Goal: Find specific page/section: Find specific page/section

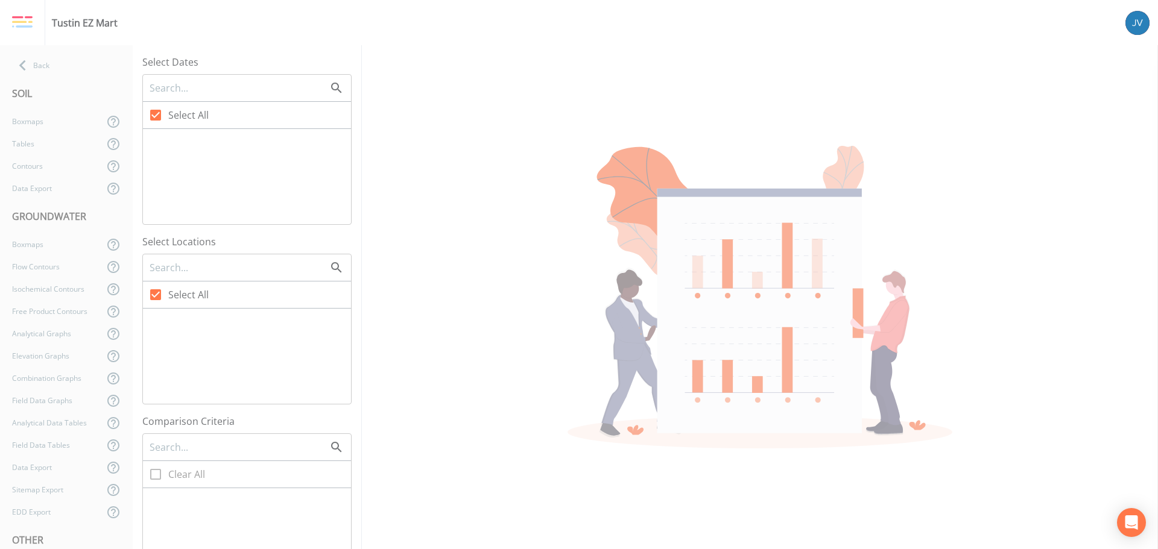
checkbox input "false"
checkbox input "true"
checkbox input "false"
checkbox input "true"
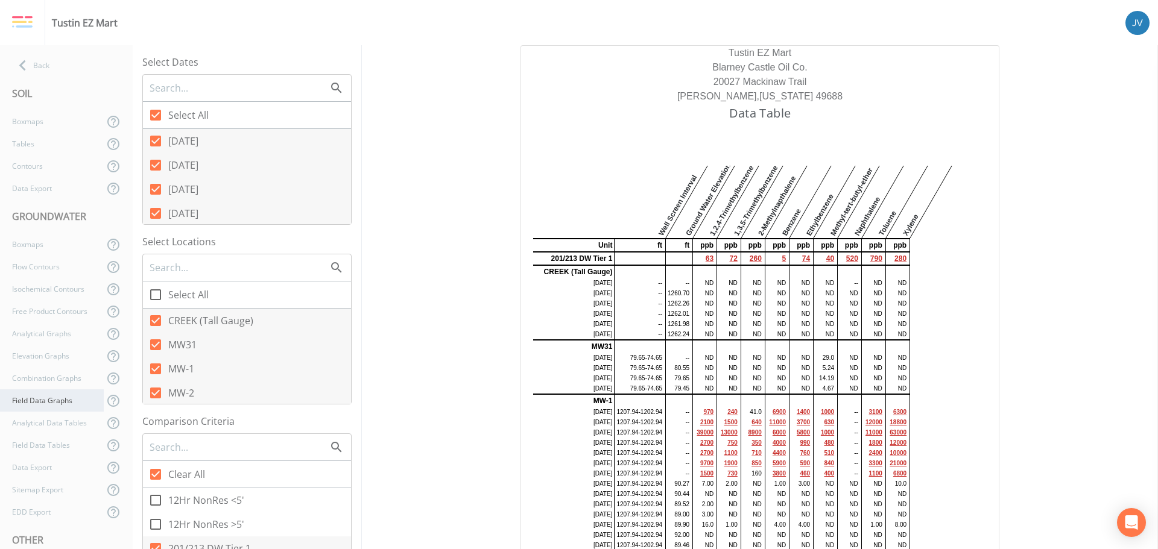
scroll to position [109, 0]
click at [40, 333] on div "Field Data Tables" at bounding box center [52, 336] width 104 height 22
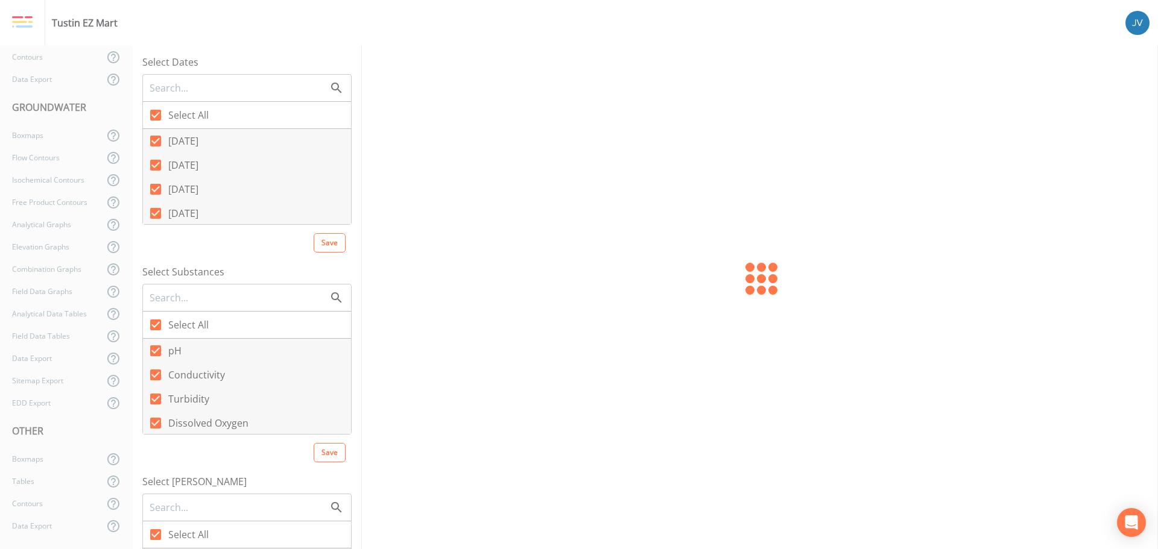
click at [154, 116] on icon at bounding box center [155, 115] width 11 height 11
click at [154, 115] on input "Select All" at bounding box center [149, 108] width 12 height 12
checkbox input "false"
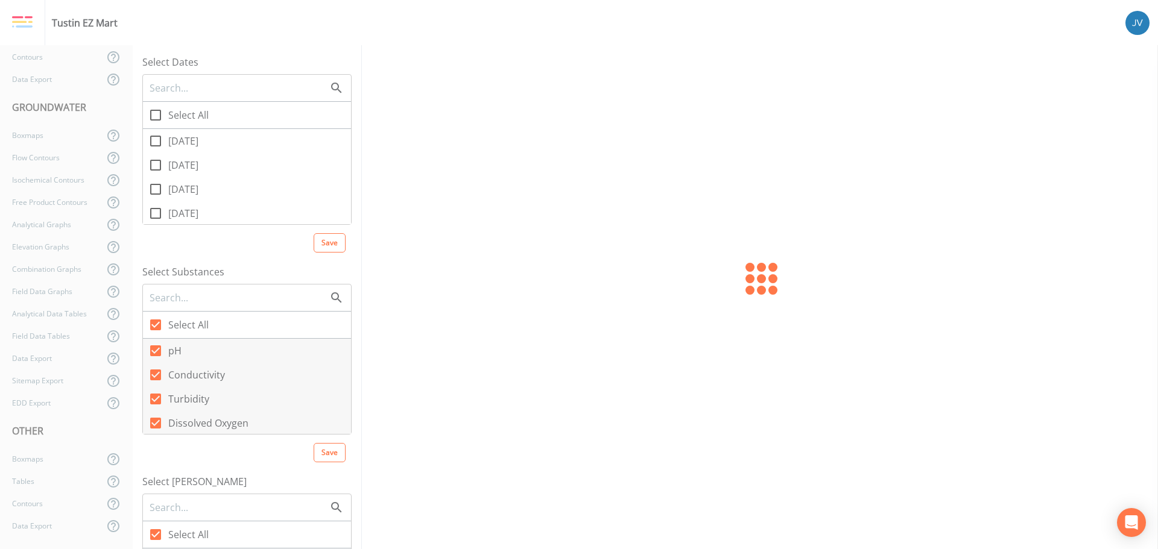
checkbox input "false"
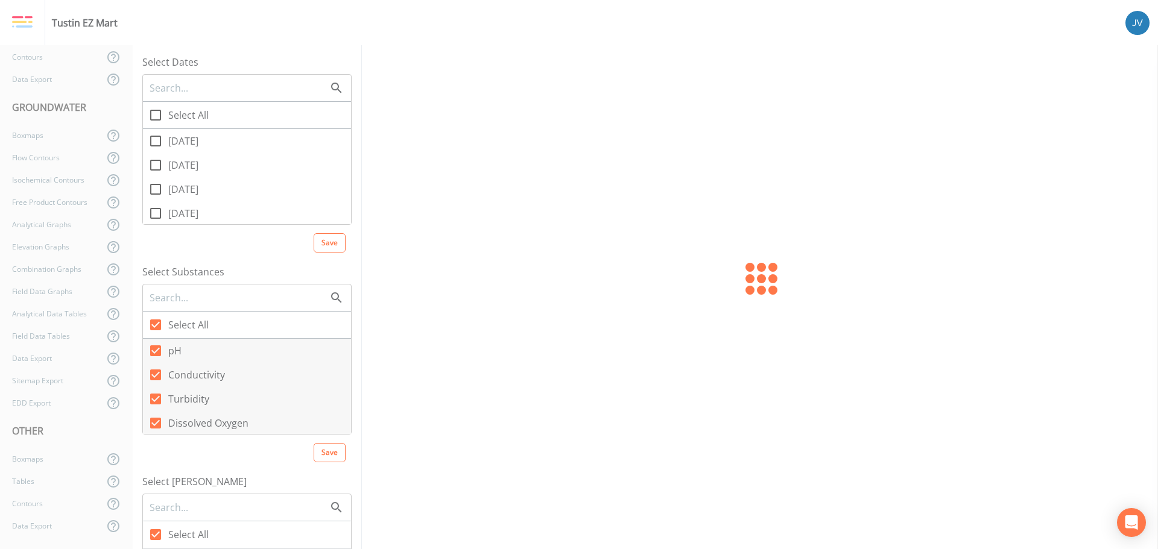
checkbox input "false"
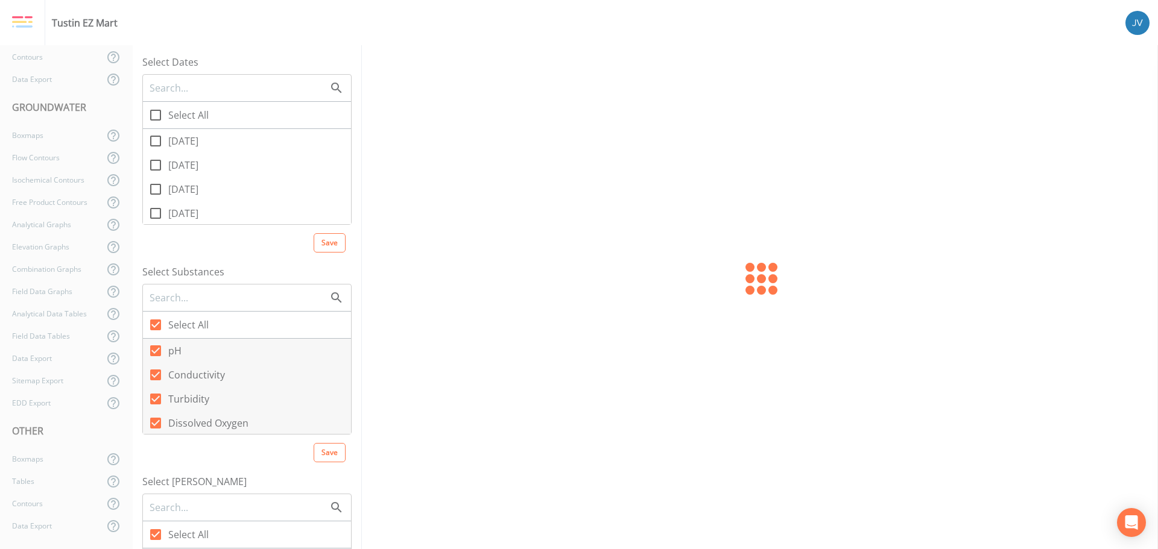
checkbox input "false"
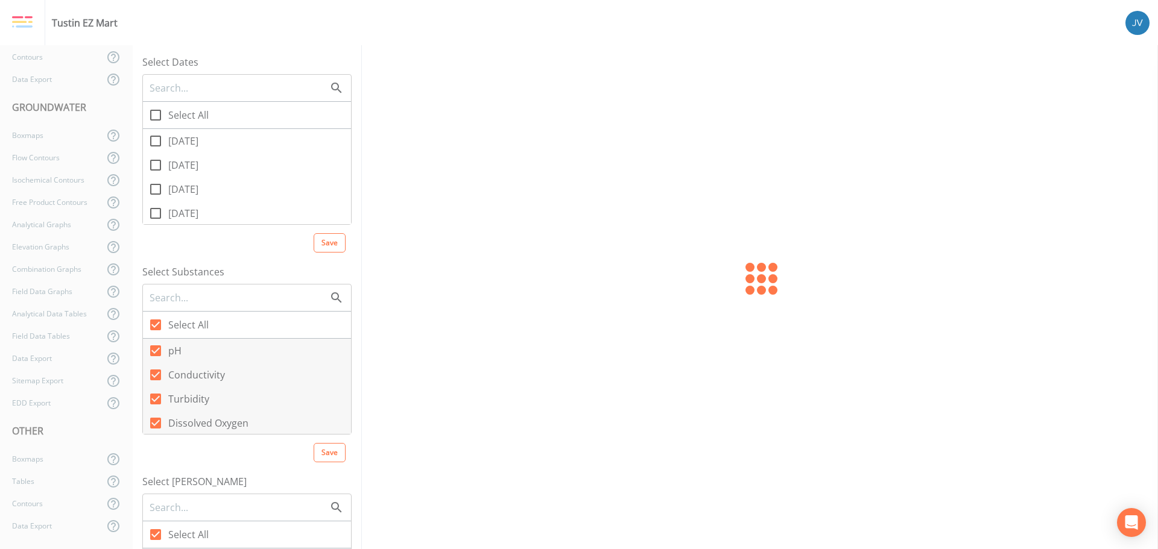
checkbox input "false"
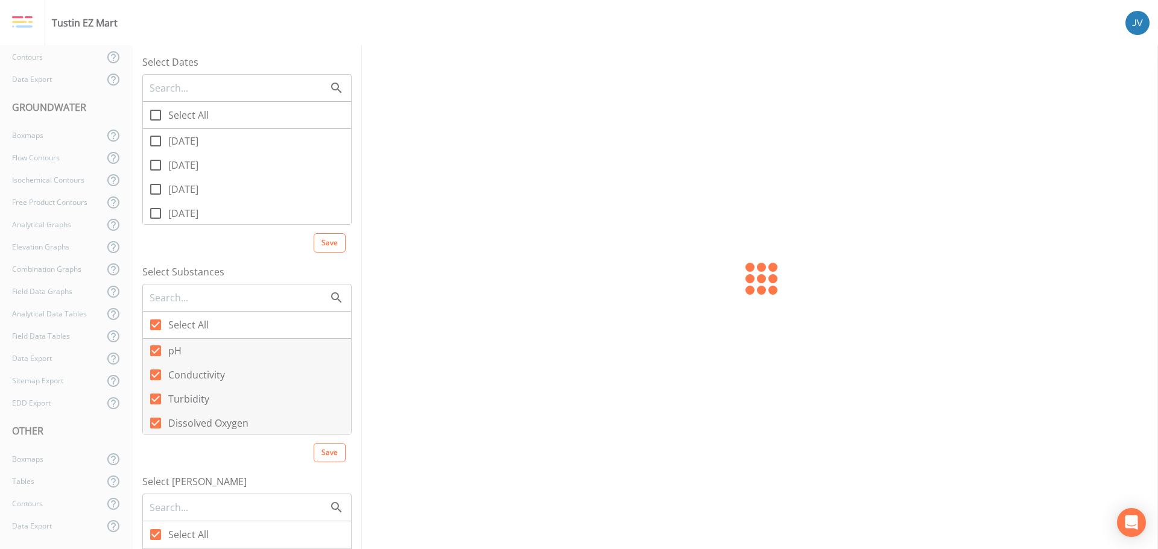
checkbox input "false"
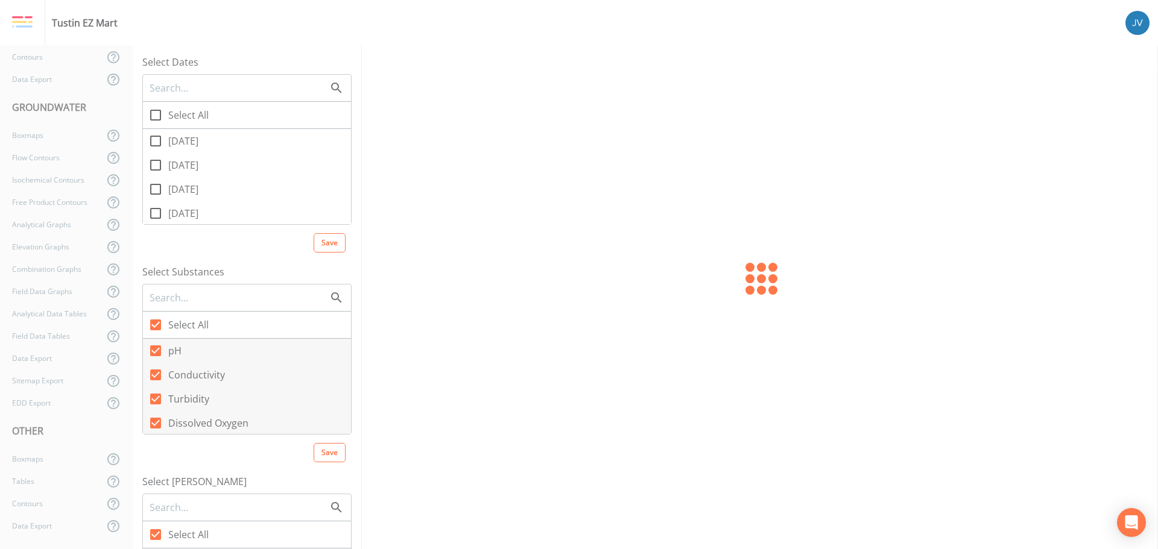
checkbox input "false"
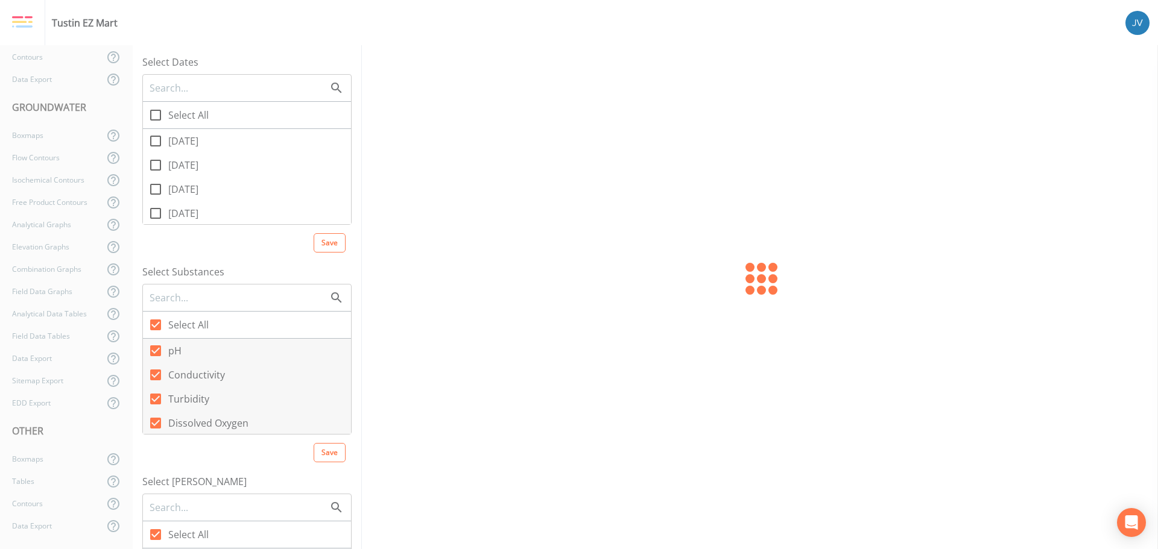
checkbox input "false"
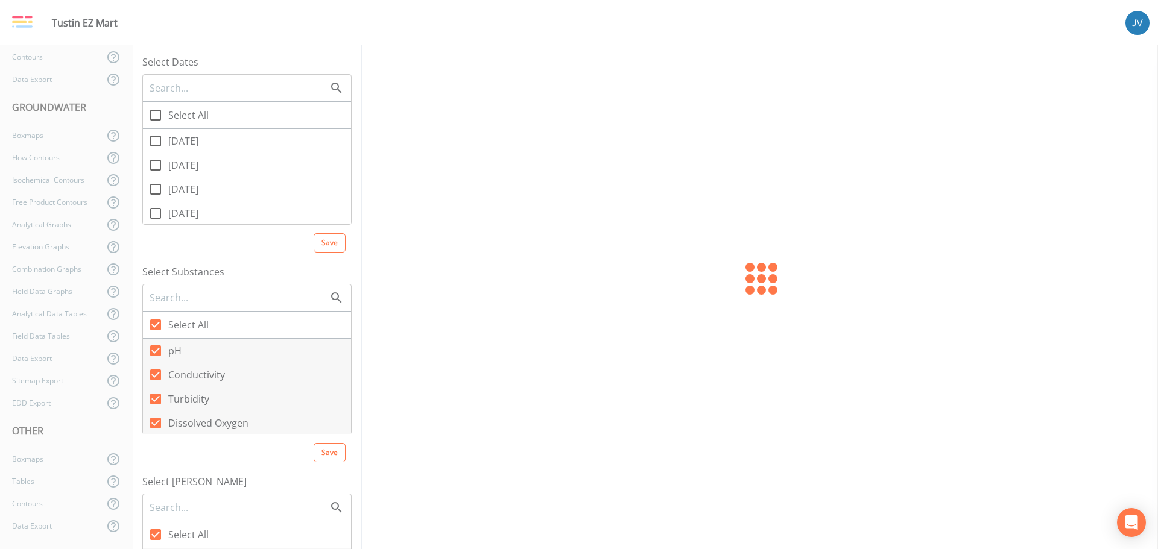
checkbox input "false"
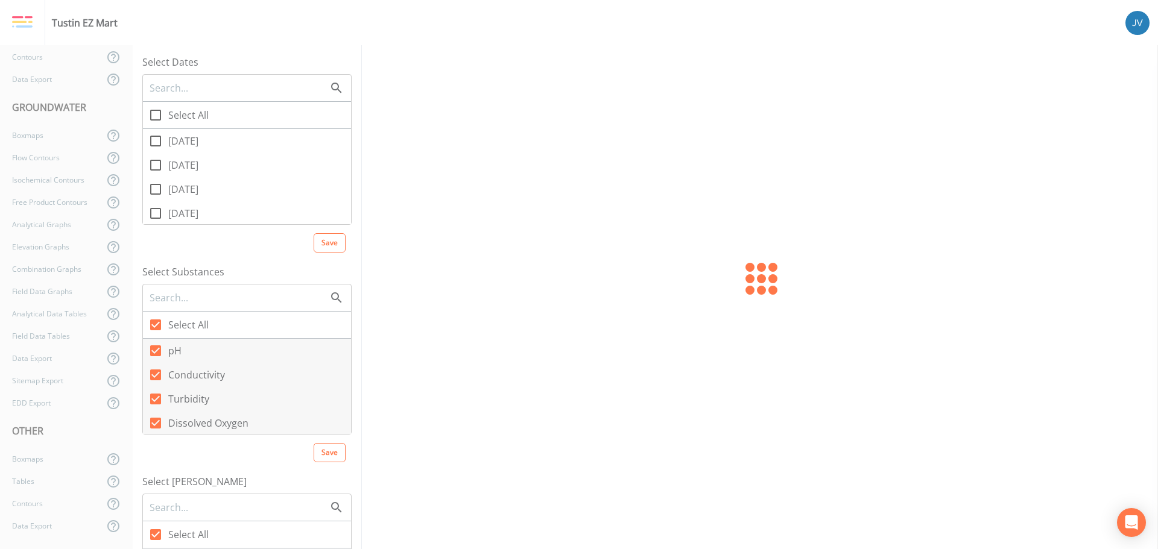
checkbox input "false"
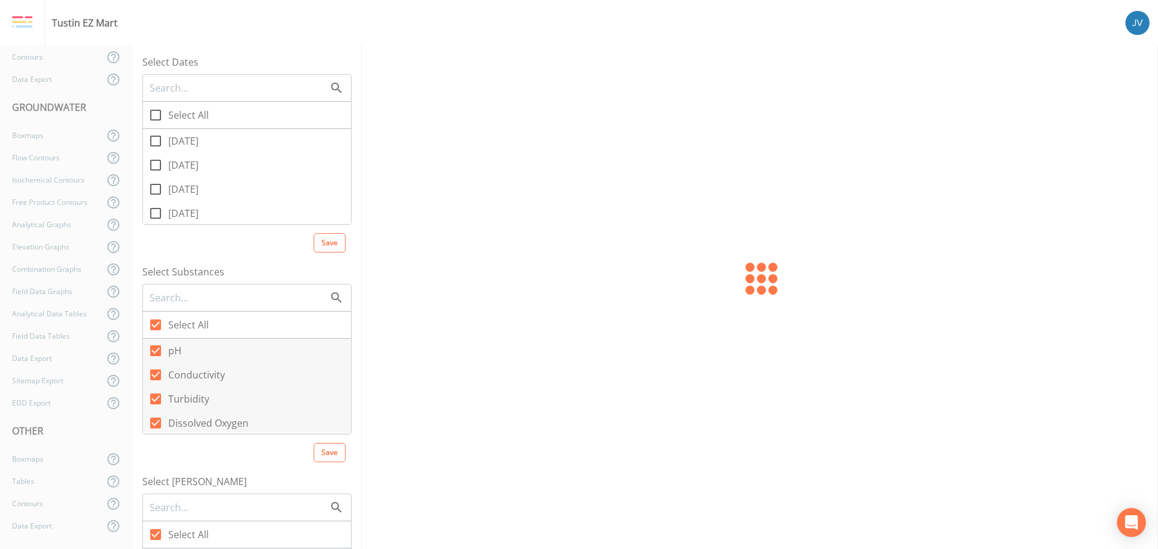
checkbox input "false"
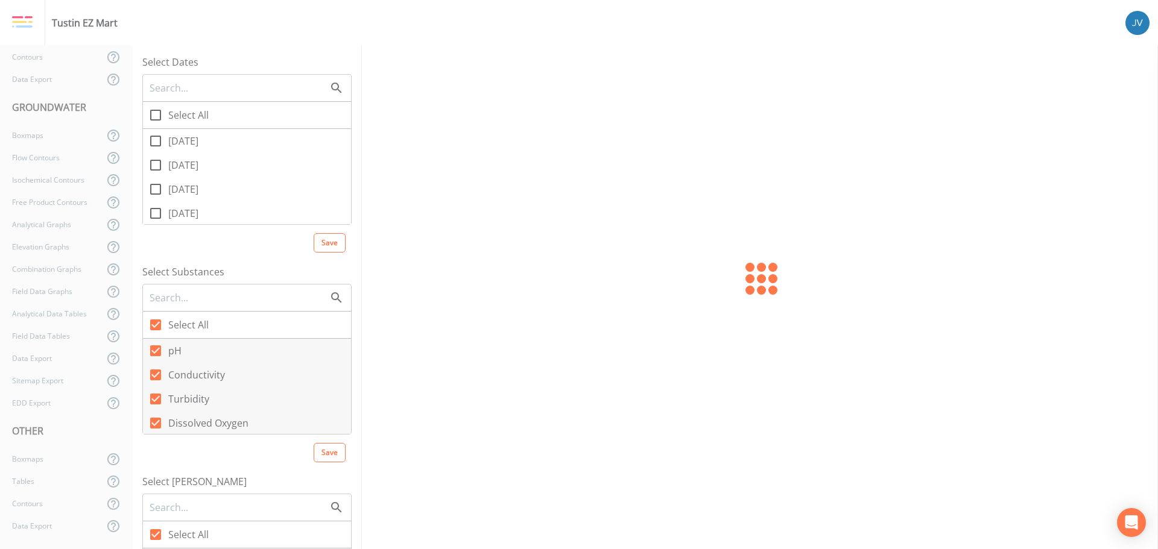
checkbox input "false"
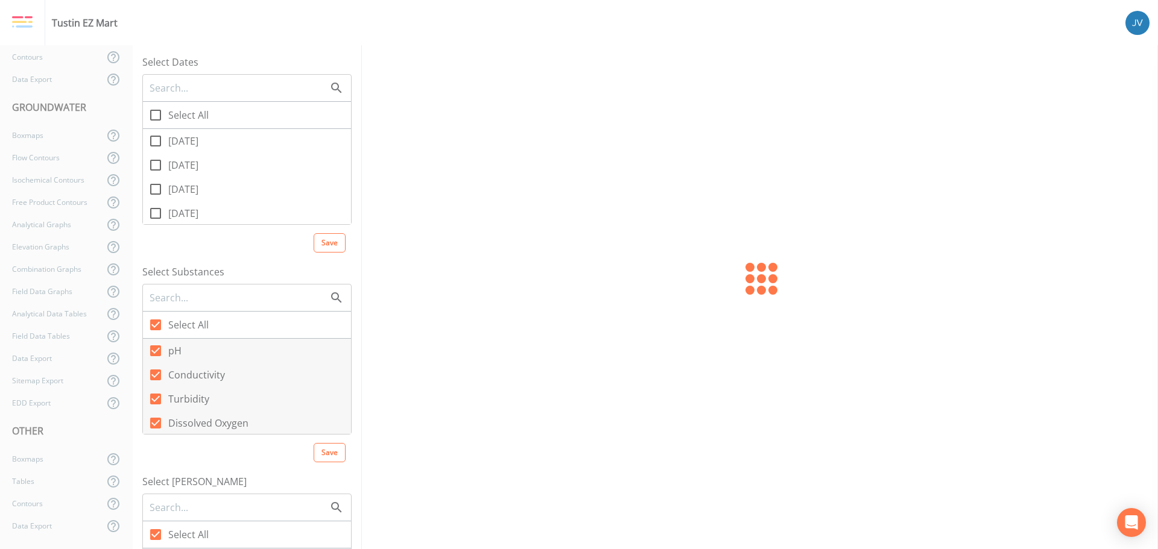
checkbox input "false"
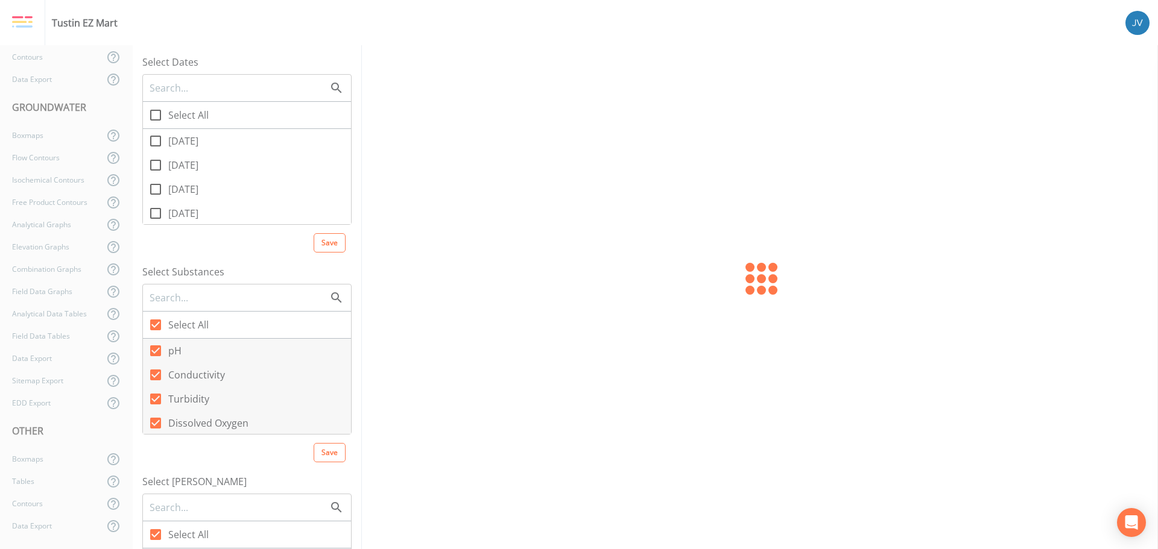
checkbox input "false"
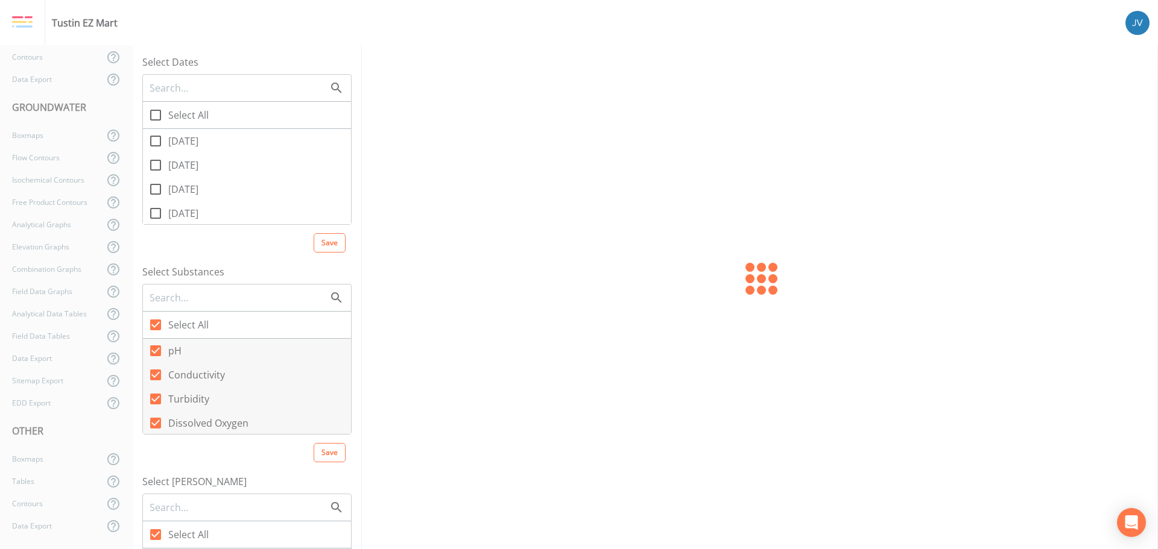
checkbox input "false"
click at [156, 142] on icon at bounding box center [155, 141] width 14 height 14
click at [155, 140] on input "[DATE]" at bounding box center [149, 134] width 12 height 12
click at [156, 144] on icon at bounding box center [155, 141] width 11 height 11
click at [155, 140] on input "[DATE]" at bounding box center [149, 134] width 12 height 12
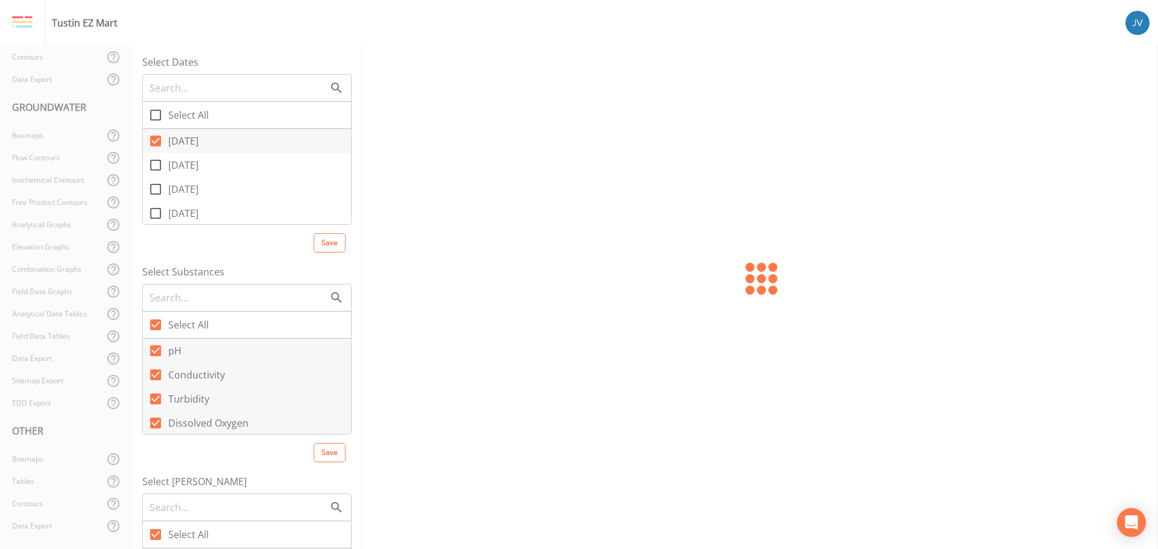
checkbox input "false"
click at [155, 174] on icon at bounding box center [155, 177] width 14 height 14
click at [155, 174] on input "[DATE]" at bounding box center [149, 171] width 12 height 12
checkbox input "true"
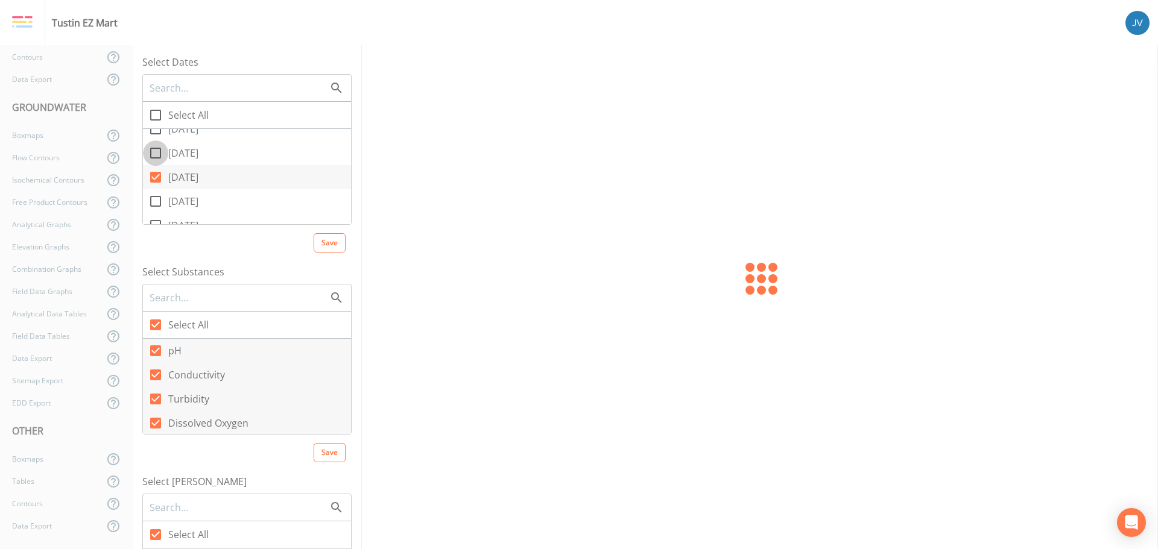
click at [154, 156] on icon at bounding box center [155, 153] width 14 height 14
click at [154, 153] on input "[DATE]" at bounding box center [149, 146] width 12 height 12
checkbox input "true"
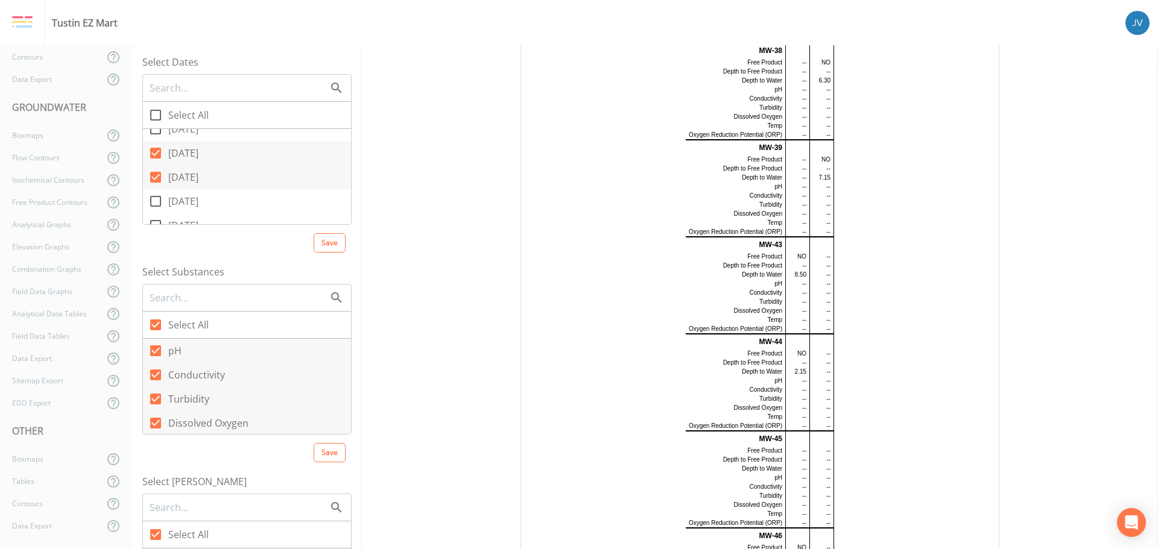
scroll to position [3691, 0]
